Goal: Task Accomplishment & Management: Complete application form

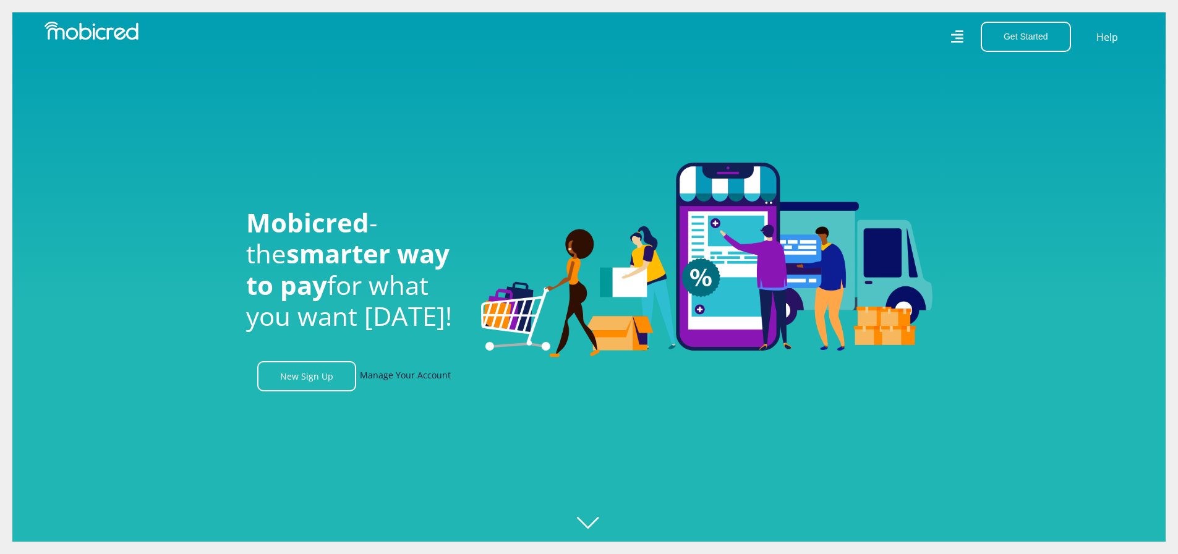
click at [406, 382] on link "Manage Your Account" at bounding box center [405, 376] width 91 height 30
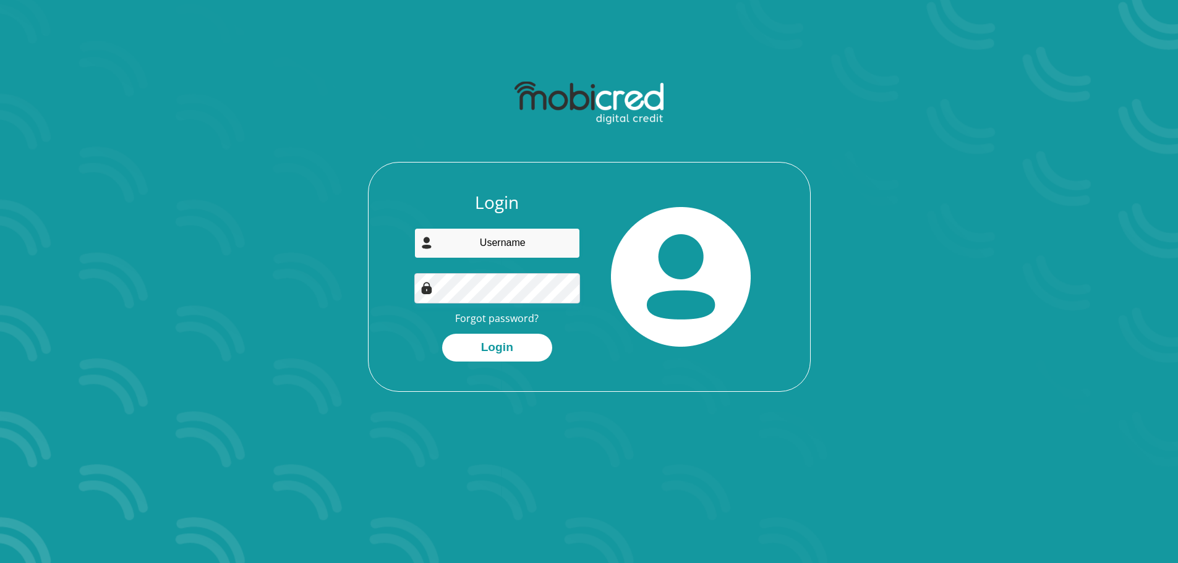
click at [506, 247] on input "email" at bounding box center [497, 243] width 166 height 30
type input "skganakga@yahoo.com"
click at [487, 339] on button "Login" at bounding box center [497, 348] width 110 height 28
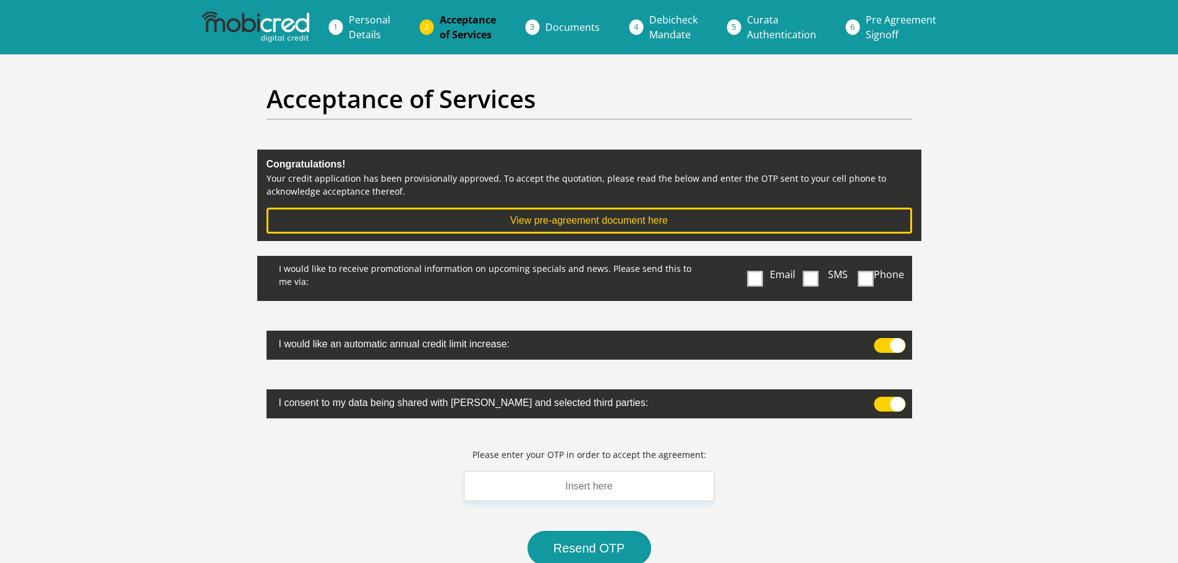
click at [746, 277] on div "I would like to receive promotional information on upcoming specials and news. …" at bounding box center [506, 278] width 498 height 45
click at [754, 282] on span at bounding box center [755, 278] width 15 height 15
click at [757, 259] on input "Email" at bounding box center [757, 259] width 0 height 0
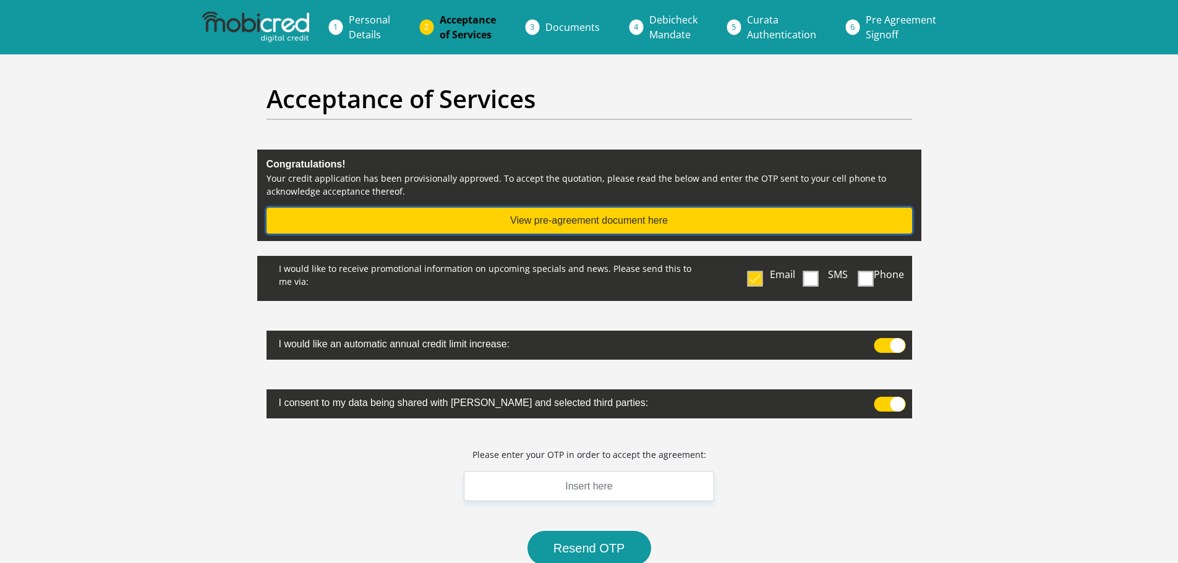
click at [663, 217] on button "View pre-agreement document here" at bounding box center [589, 221] width 646 height 26
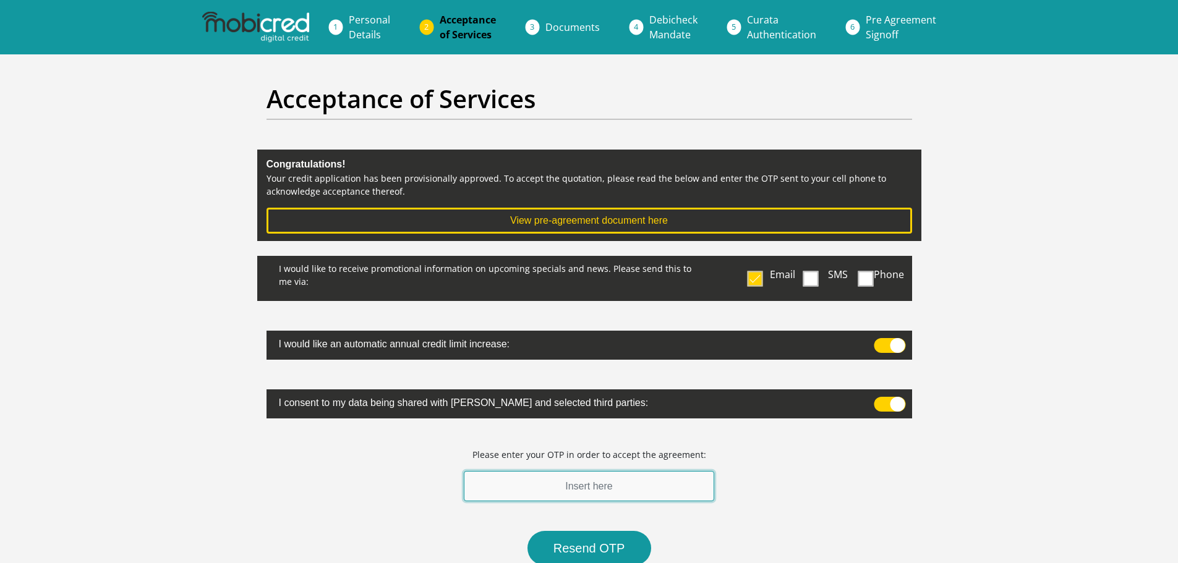
click at [583, 484] on input "text" at bounding box center [589, 486] width 251 height 30
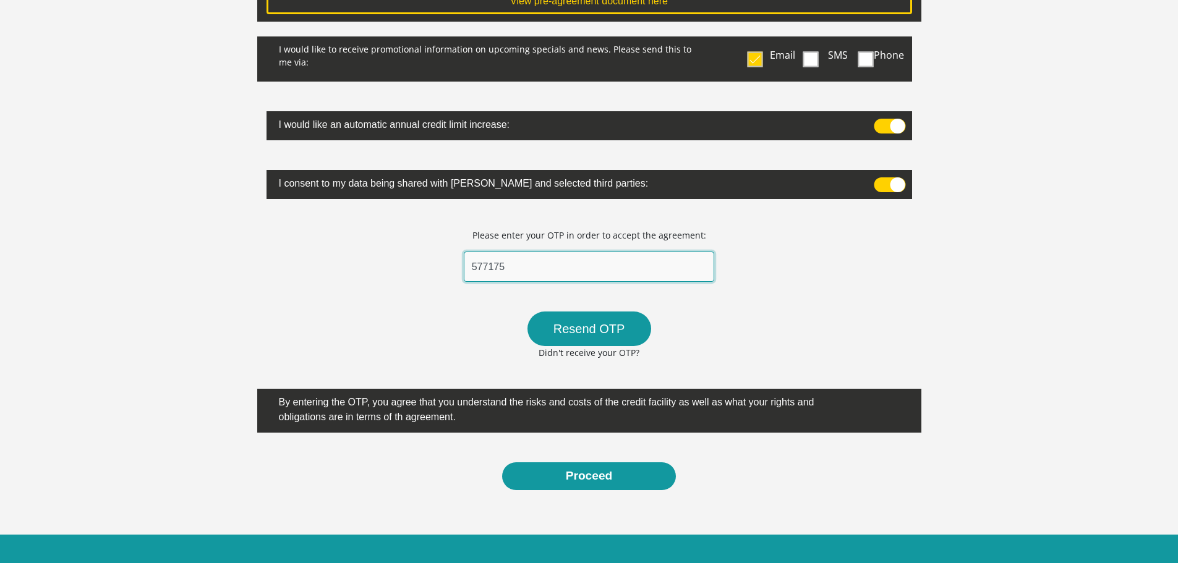
scroll to position [220, 0]
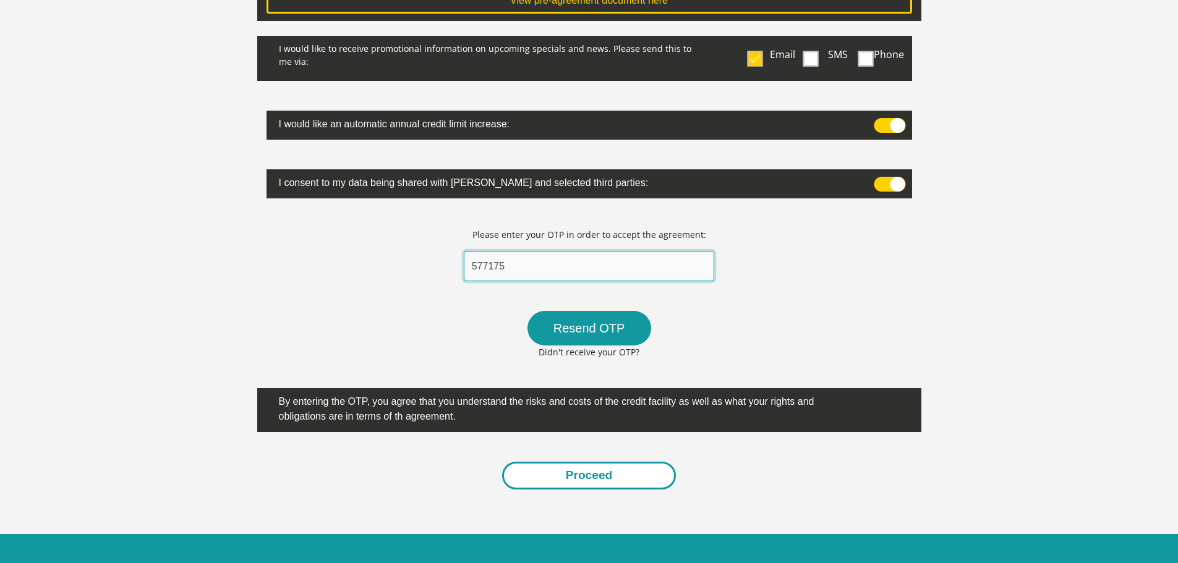
type input "577175"
click at [608, 481] on button "Proceed" at bounding box center [589, 476] width 174 height 28
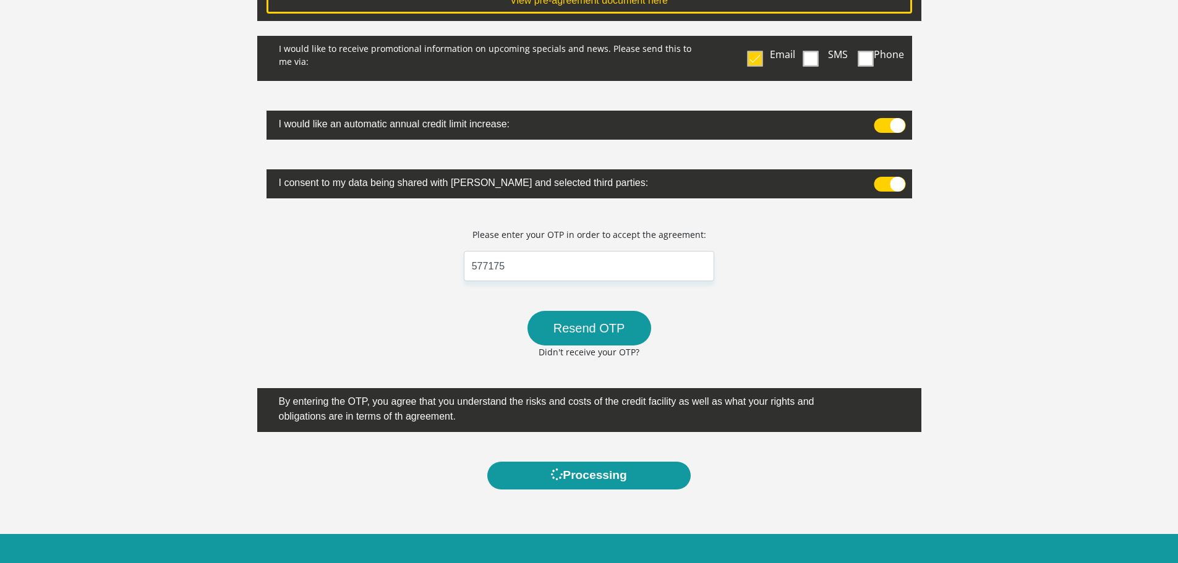
scroll to position [0, 0]
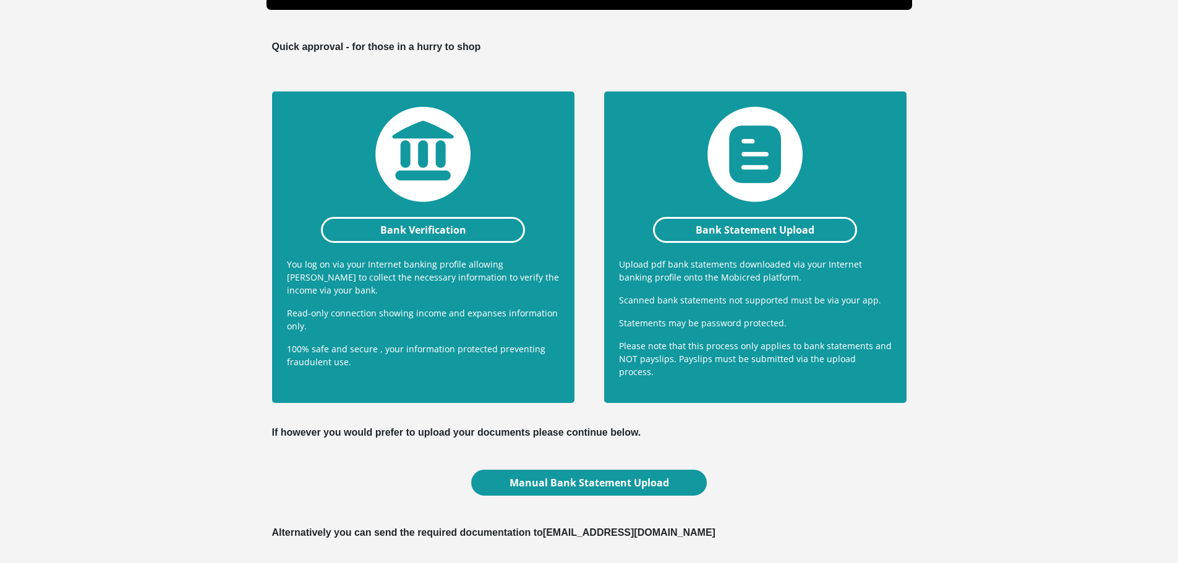
scroll to position [213, 0]
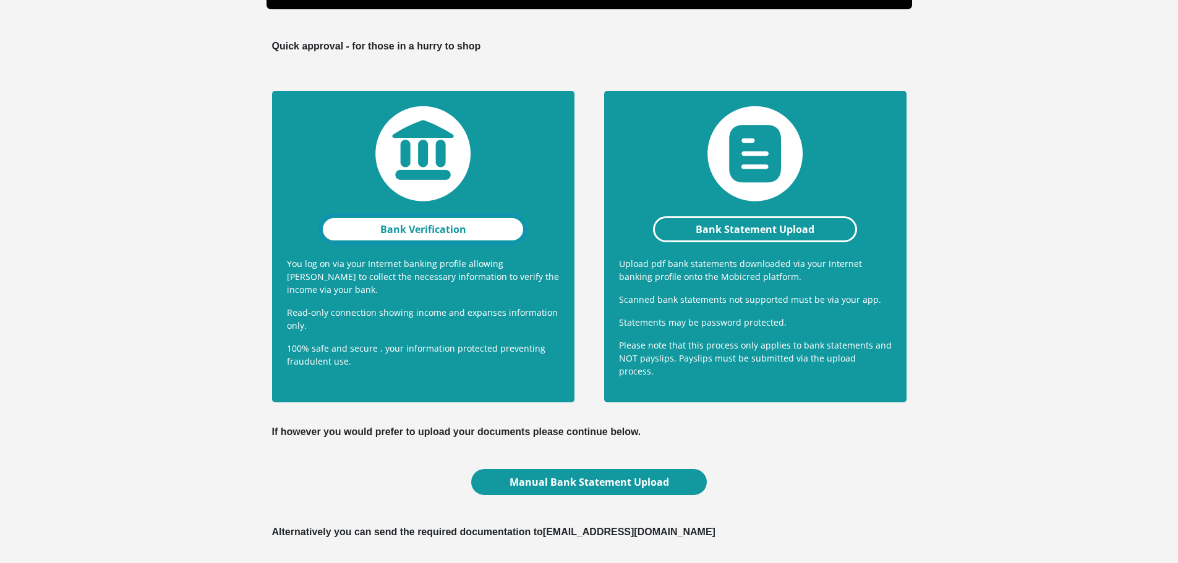
click at [370, 223] on link "Bank Verification" at bounding box center [423, 229] width 205 height 26
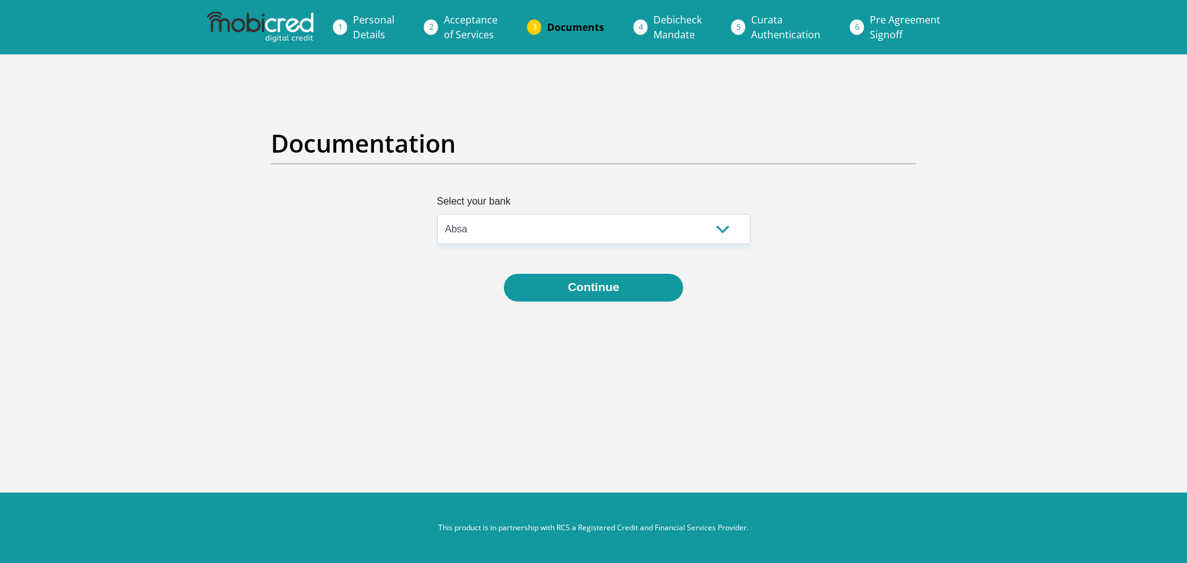
select select "{"id":"5","title":"Absa","institution":"Absa","alias":"absa","country":"ZA","br…"
click at [610, 292] on button "Continue" at bounding box center [593, 288] width 179 height 28
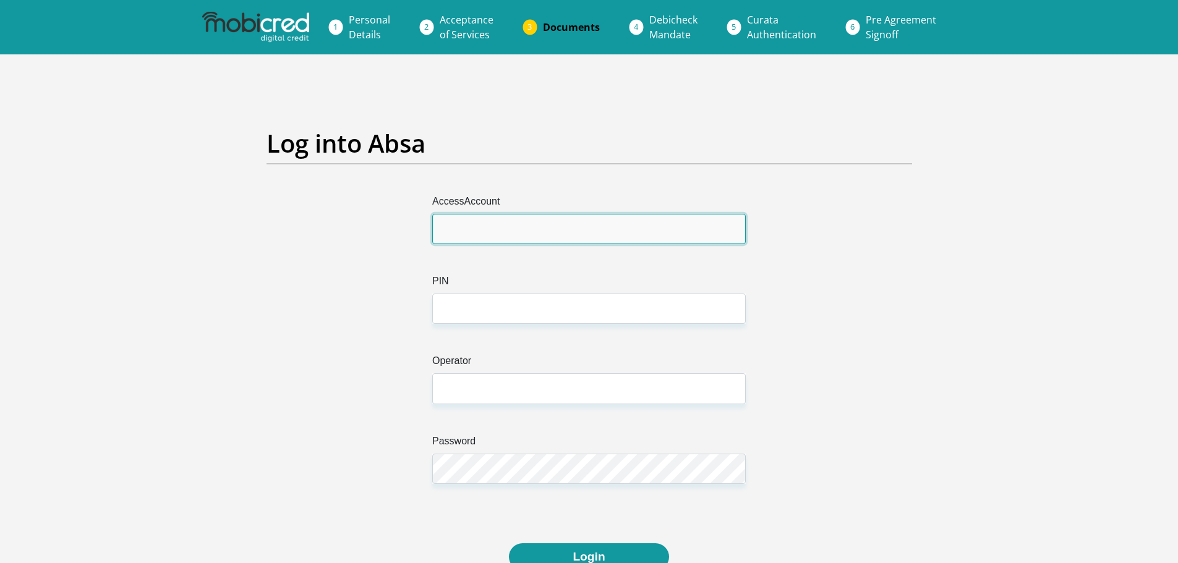
click at [554, 234] on input "AccessAccount" at bounding box center [588, 229] width 313 height 30
type input "4069433868"
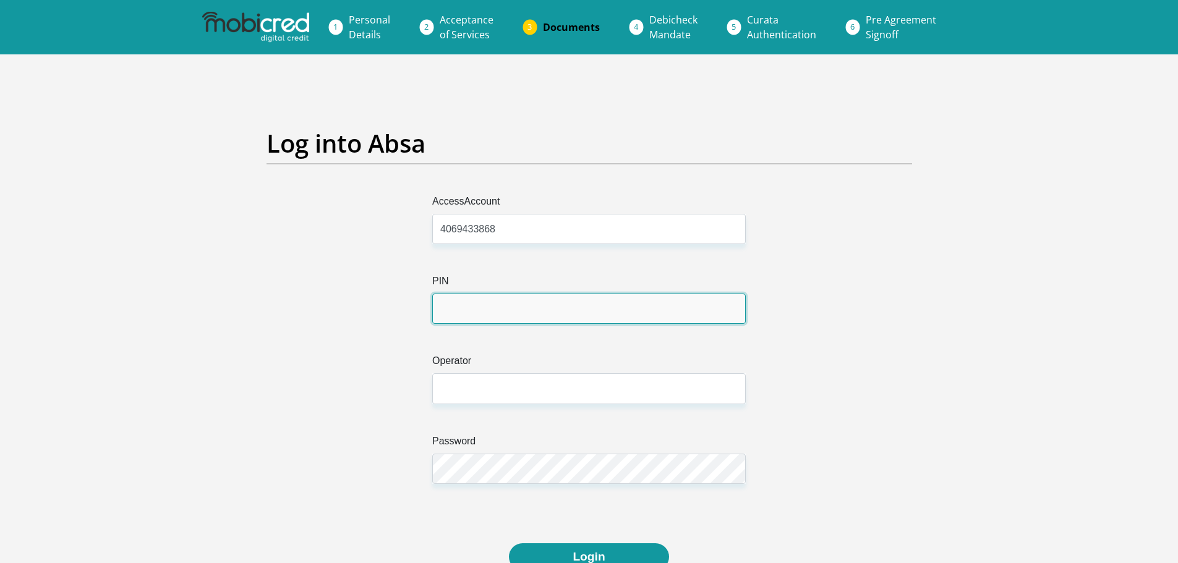
drag, startPoint x: 492, startPoint y: 301, endPoint x: 473, endPoint y: 308, distance: 19.8
click at [473, 308] on input "PIN" at bounding box center [588, 309] width 313 height 30
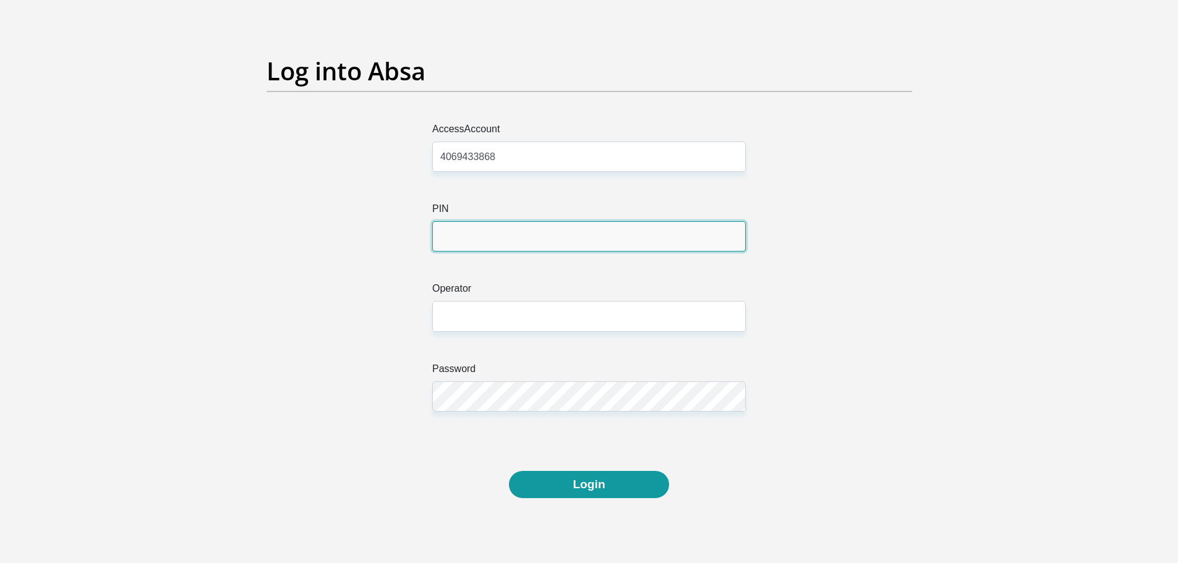
scroll to position [73, 0]
type input "0127"
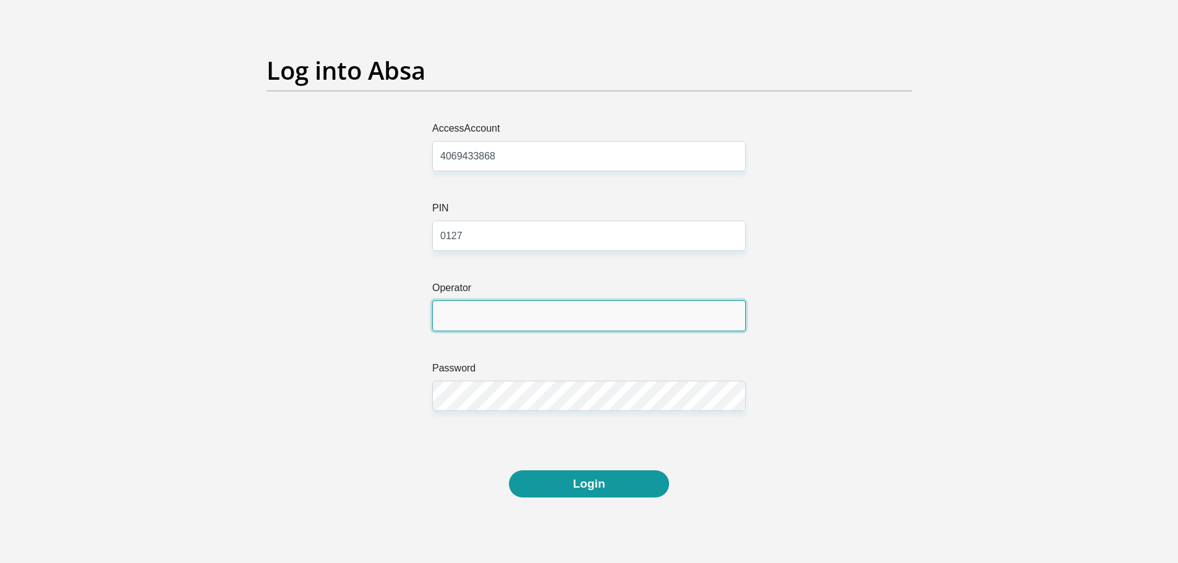
click at [534, 312] on input "Operator" at bounding box center [588, 316] width 313 height 30
type input "1"
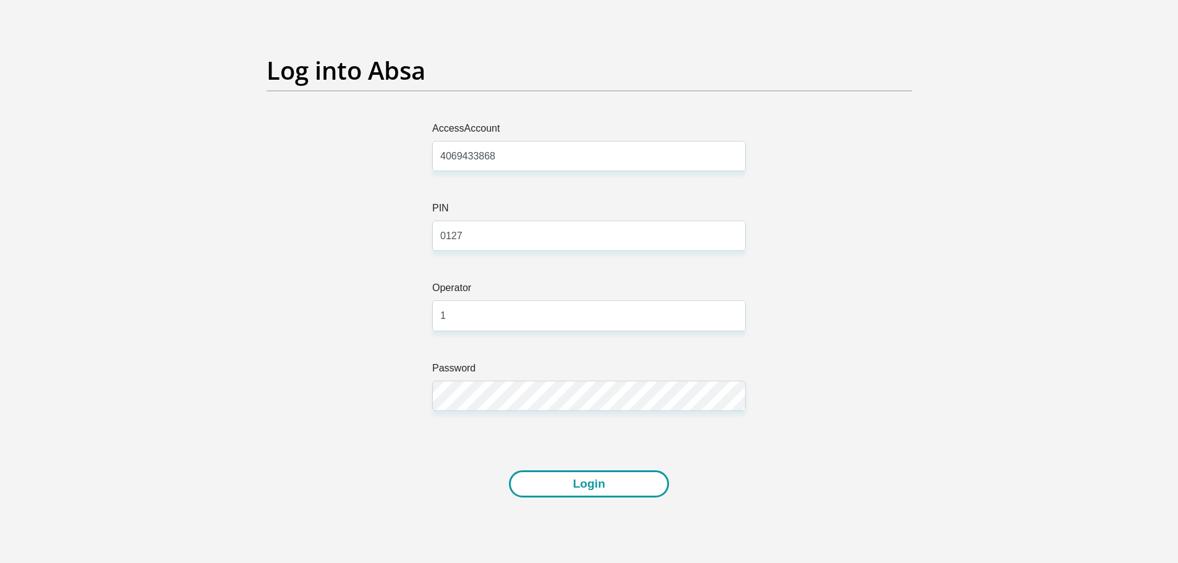
click at [561, 482] on button "Login" at bounding box center [589, 485] width 160 height 28
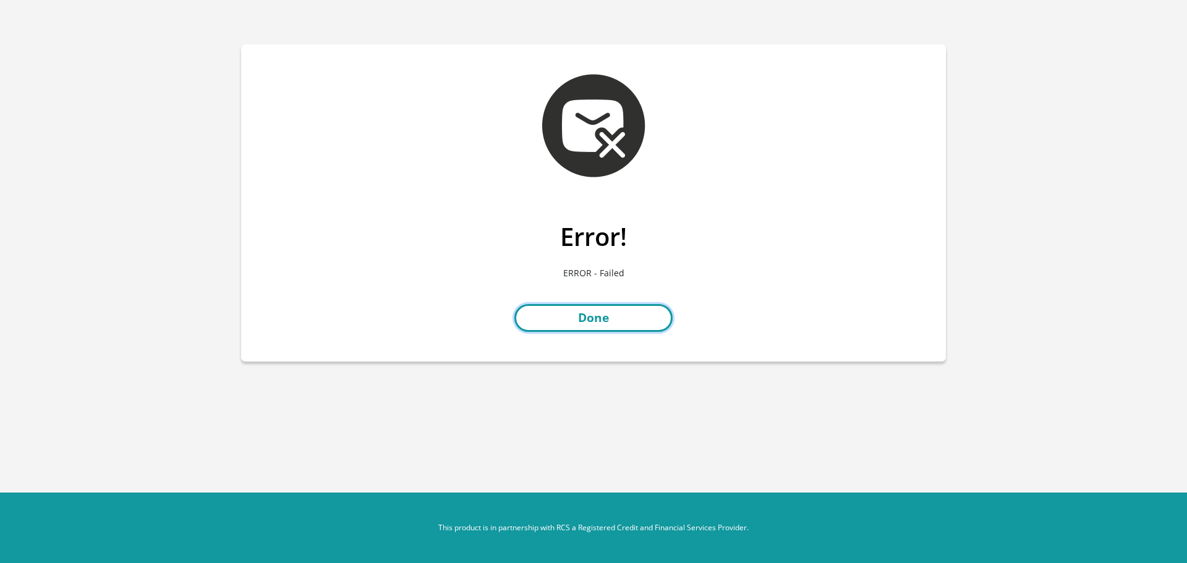
click at [609, 317] on link "Done" at bounding box center [593, 318] width 158 height 28
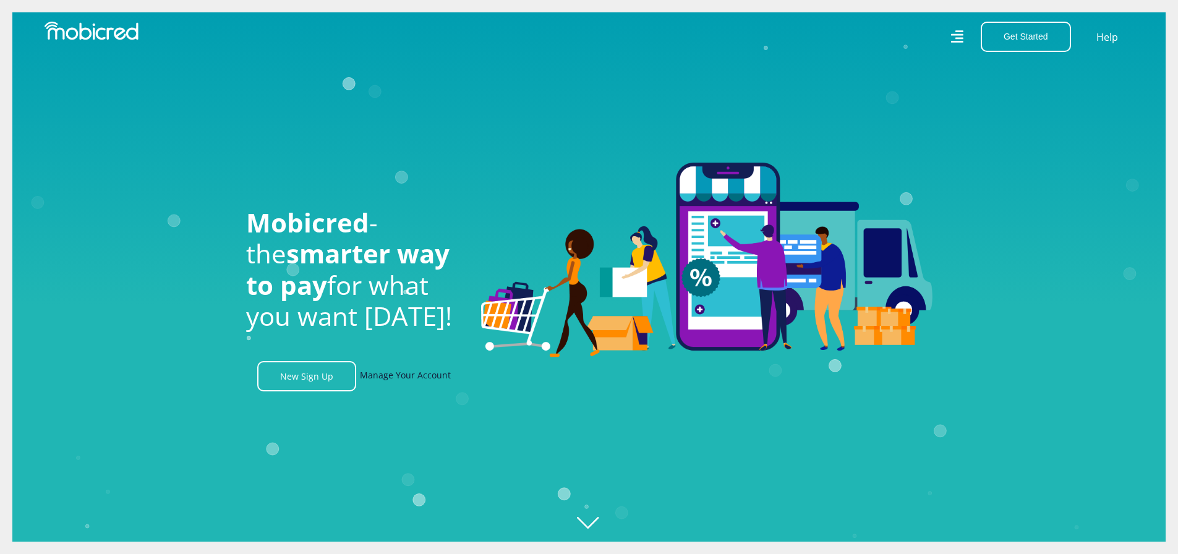
click at [422, 380] on link "Manage Your Account" at bounding box center [405, 376] width 91 height 30
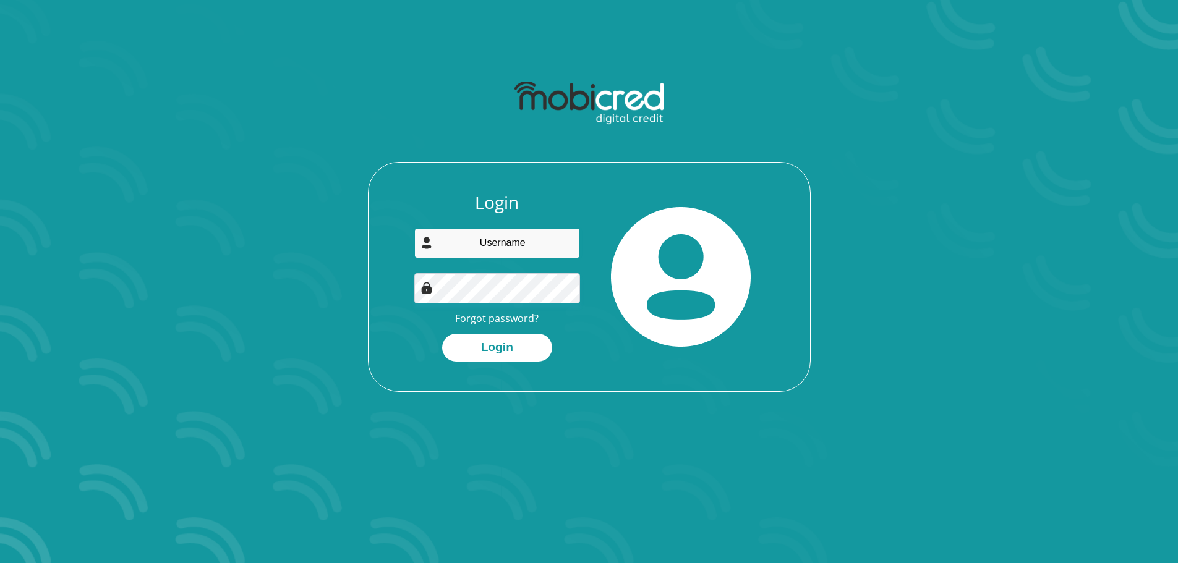
click at [500, 248] on input "email" at bounding box center [497, 243] width 166 height 30
type input "[EMAIL_ADDRESS][DOMAIN_NAME]"
click at [527, 351] on button "Login" at bounding box center [497, 348] width 110 height 28
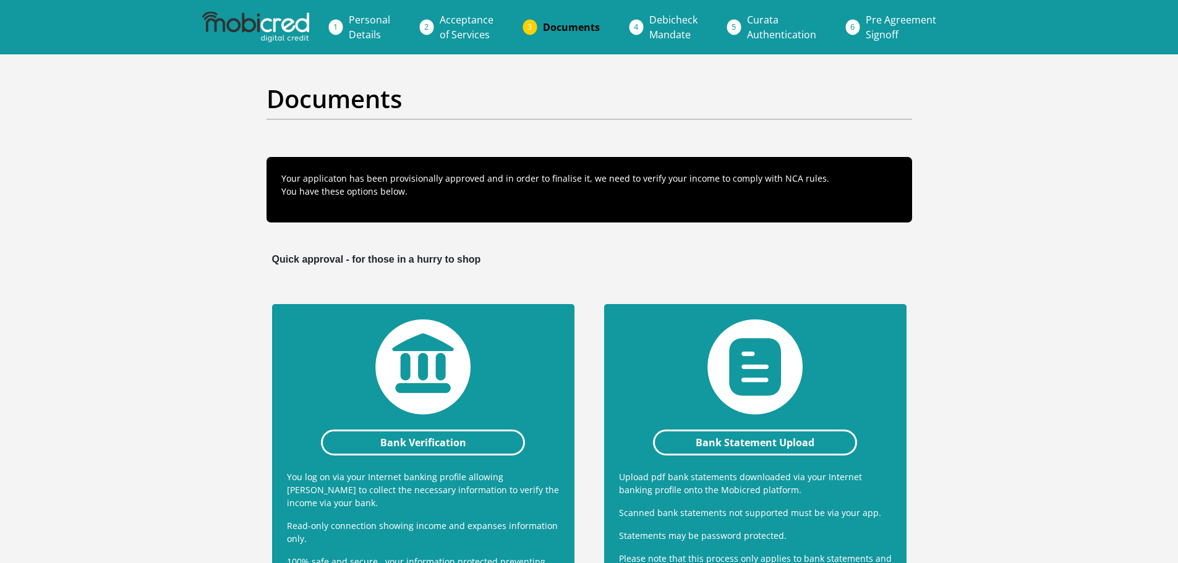
scroll to position [159, 0]
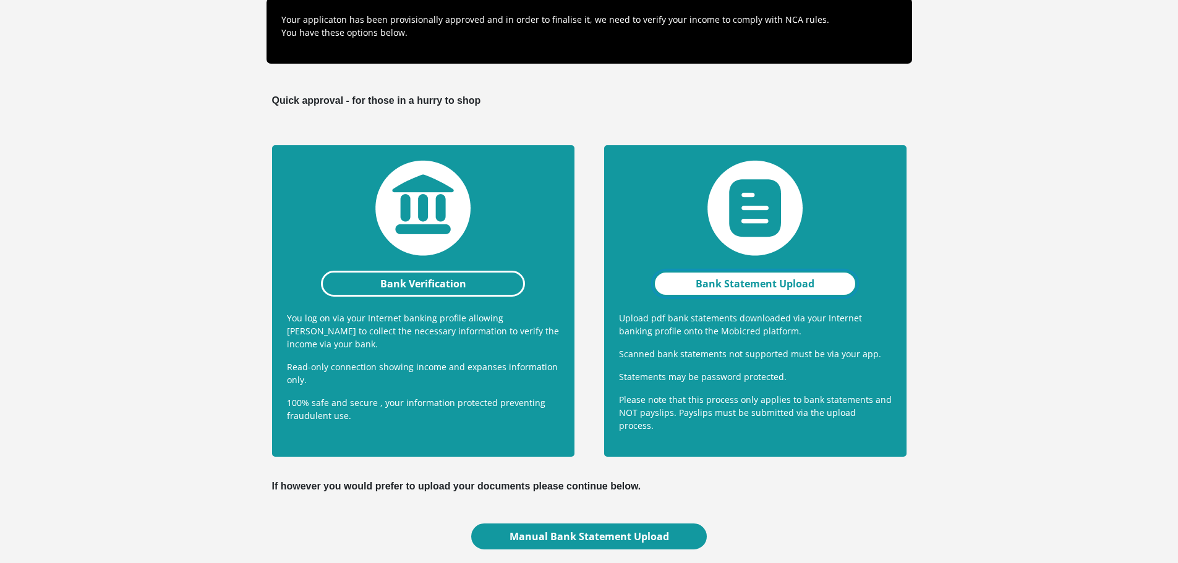
click at [691, 284] on link "Bank Statement Upload" at bounding box center [755, 284] width 205 height 26
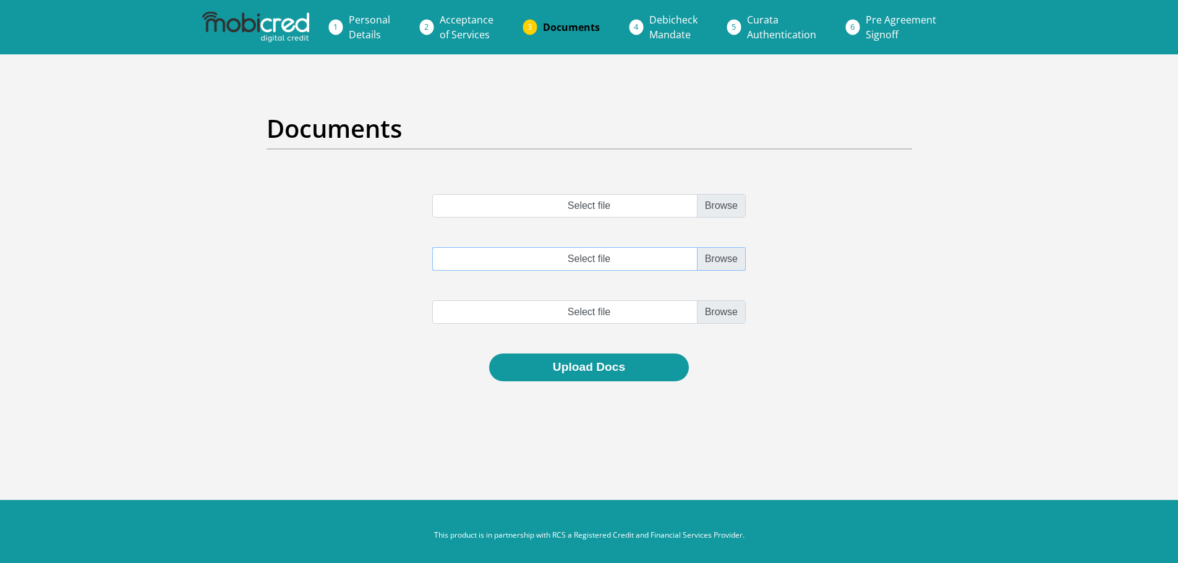
click at [710, 264] on input "Select file" at bounding box center [588, 258] width 313 height 23
type input "C:\fakepath\July_Statement.pdf"
click at [697, 202] on input "Select file" at bounding box center [588, 205] width 313 height 23
click at [725, 320] on input "file" at bounding box center [588, 312] width 313 height 23
type input "C:\fakepath\June_Statement.pdf"
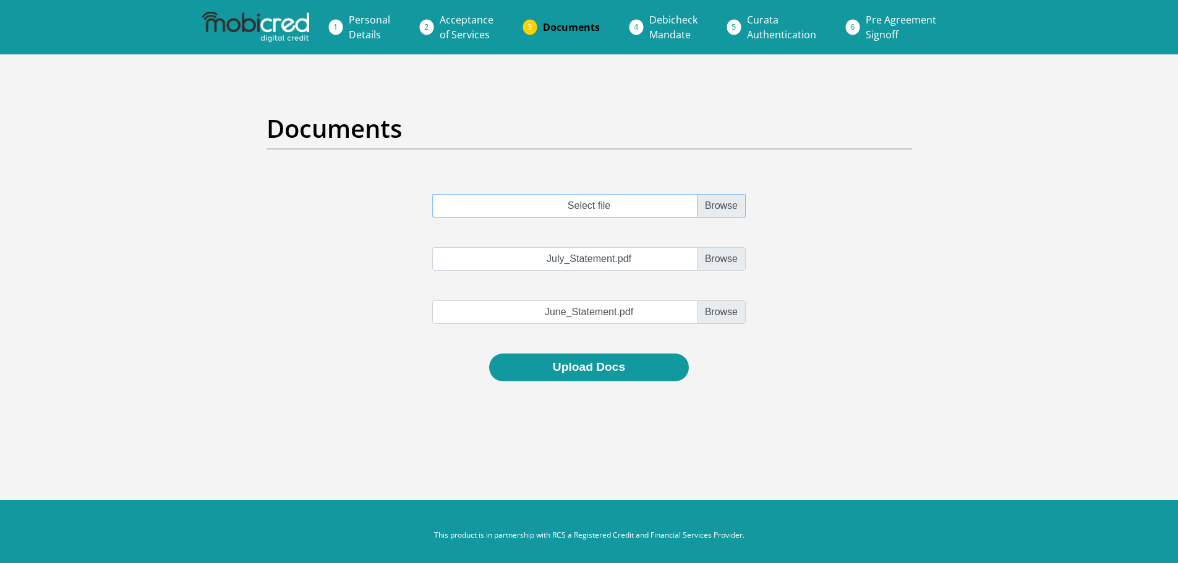
click at [723, 209] on input "Select file" at bounding box center [588, 205] width 313 height 23
click at [624, 215] on input "Select file" at bounding box center [588, 205] width 313 height 23
click at [717, 207] on input "Select file" at bounding box center [588, 205] width 313 height 23
type input "C:\fakepath\August.pdf"
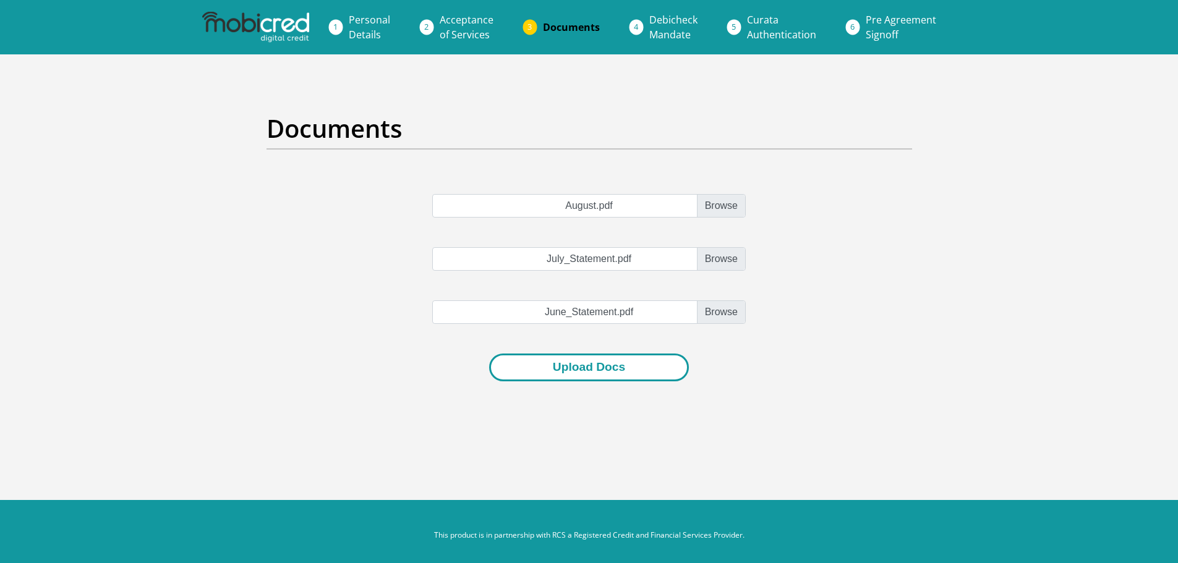
click at [547, 375] on button "Upload Docs" at bounding box center [589, 368] width 200 height 28
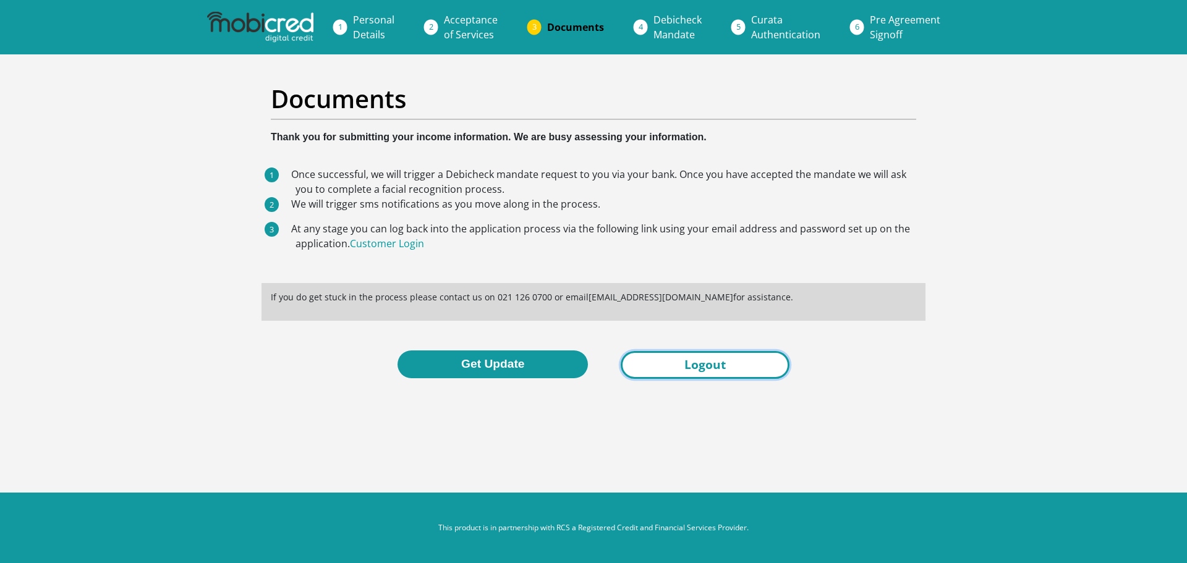
click at [728, 369] on link "Logout" at bounding box center [705, 365] width 169 height 28
